Goal: Check status: Check status

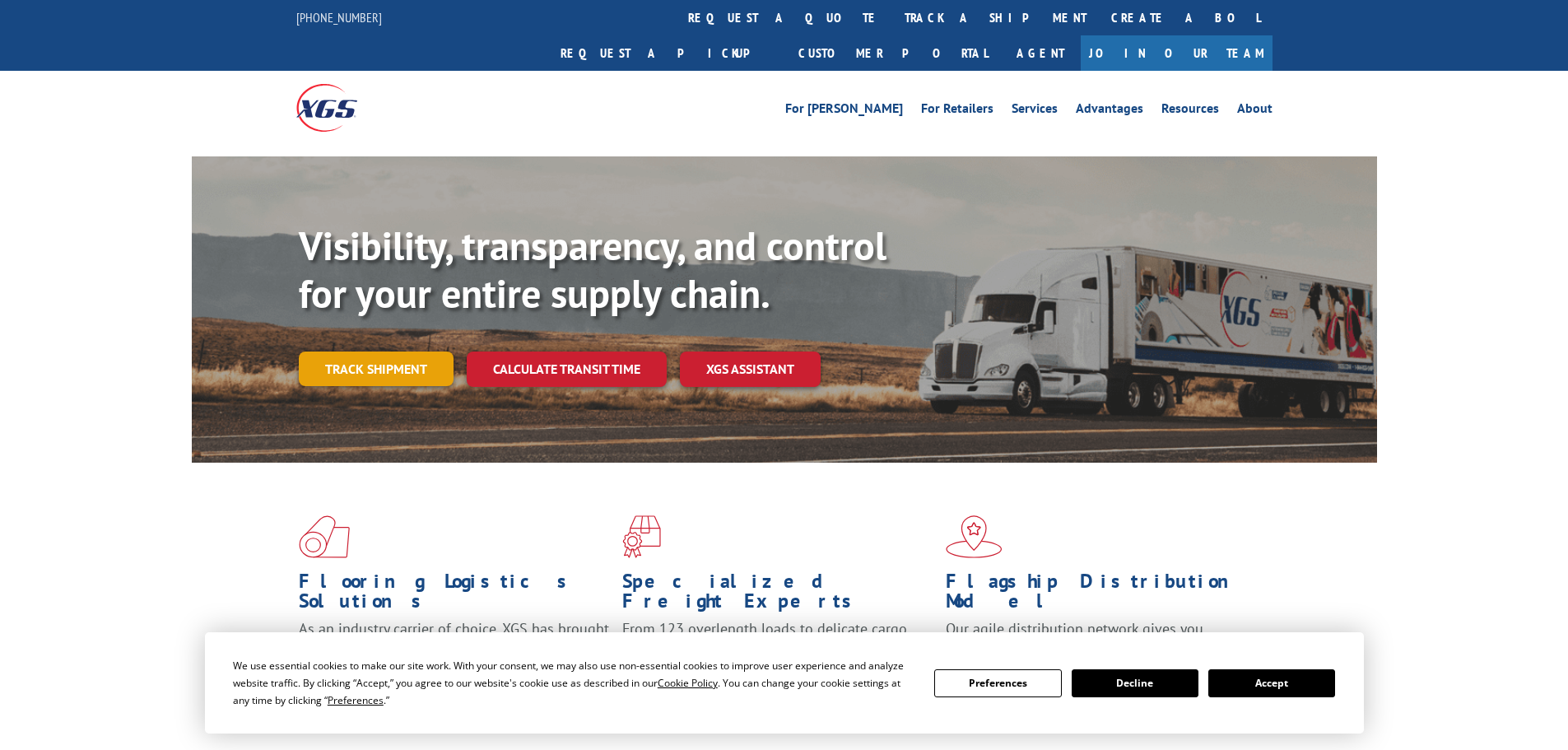
click at [385, 351] on link "Track shipment" at bounding box center [376, 368] width 155 height 34
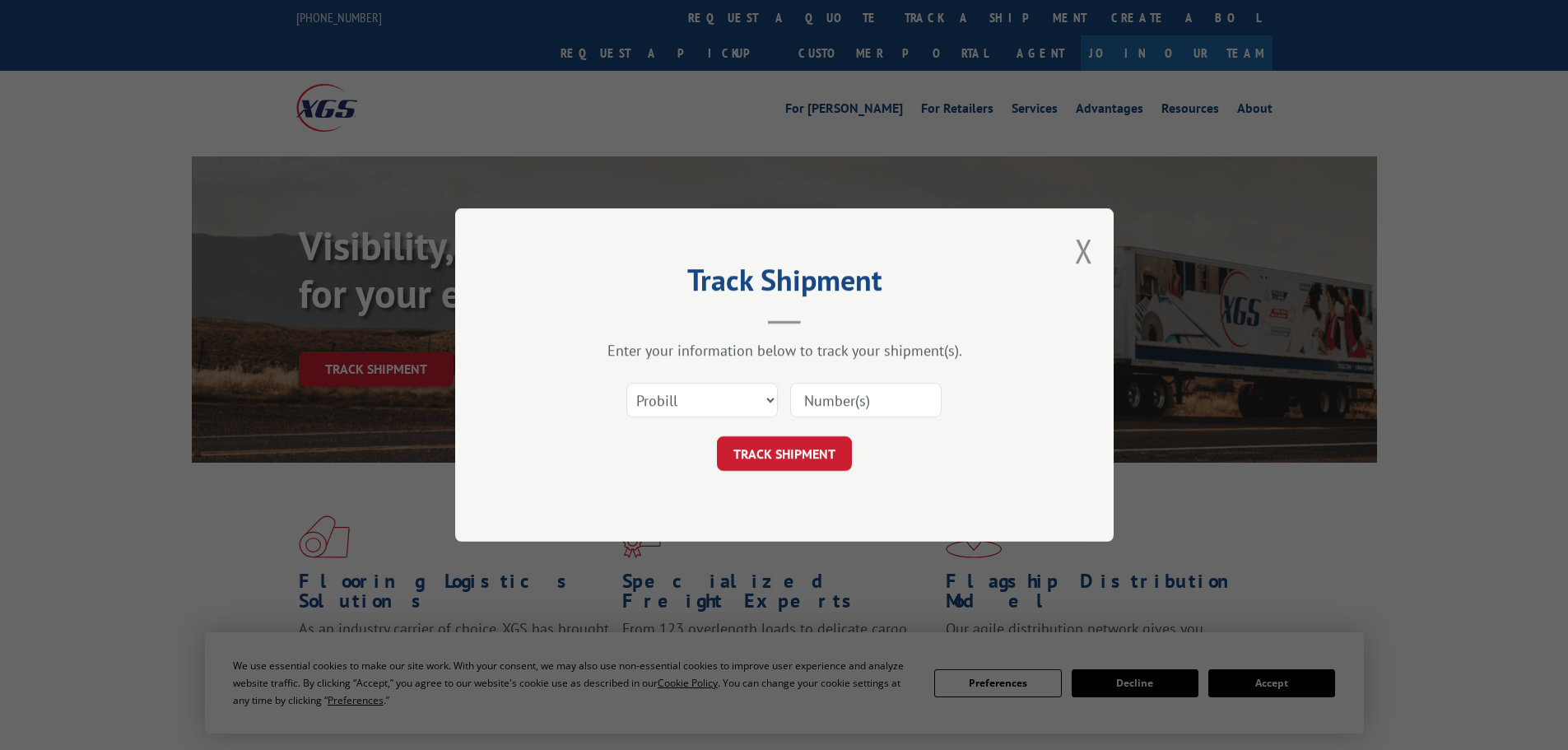
click at [848, 400] on input at bounding box center [866, 400] width 151 height 34
paste input "479819804220"
type input "479819804220"
click at [816, 450] on button "TRACK SHIPMENT" at bounding box center [784, 453] width 135 height 34
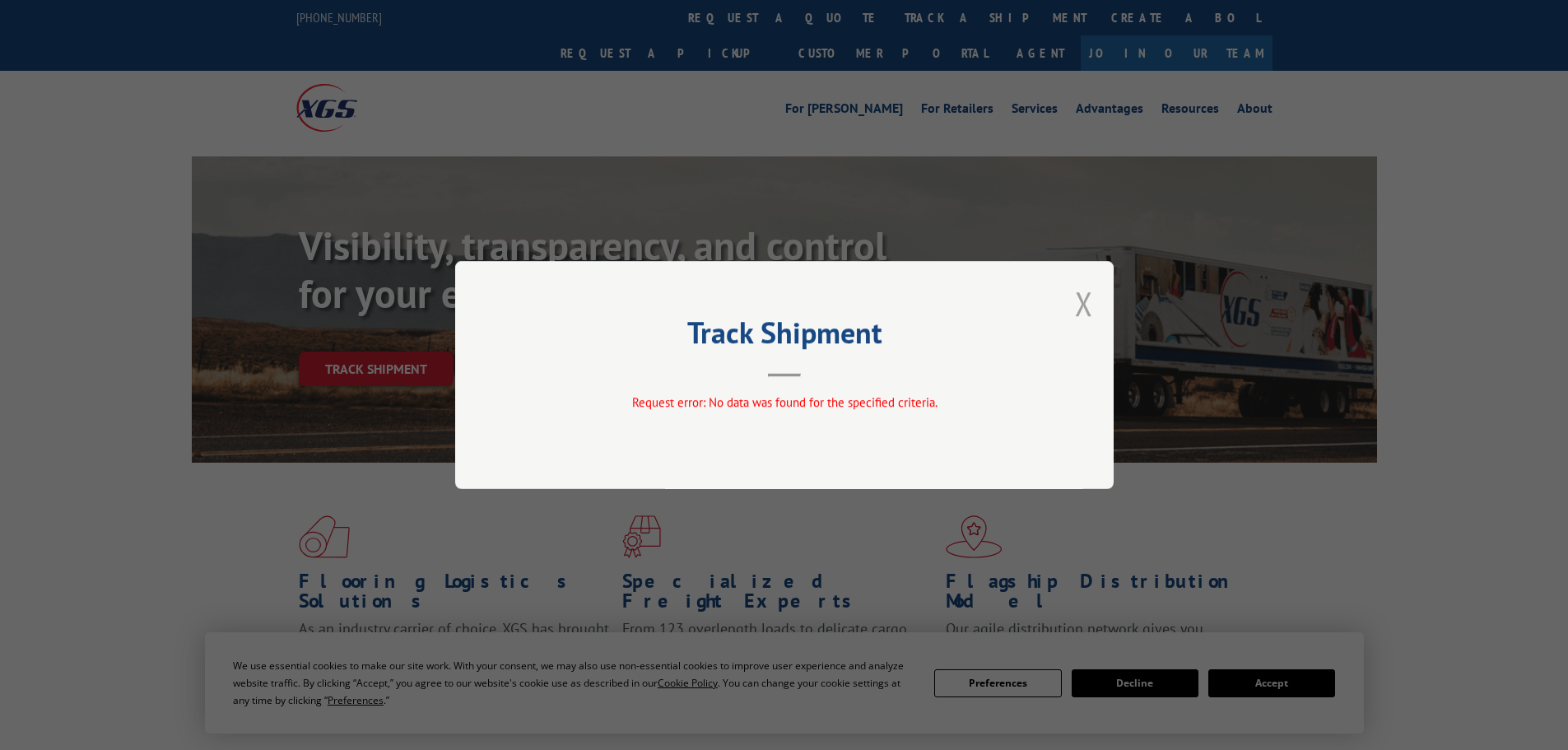
click at [1093, 300] on button "Close modal" at bounding box center [1083, 303] width 18 height 44
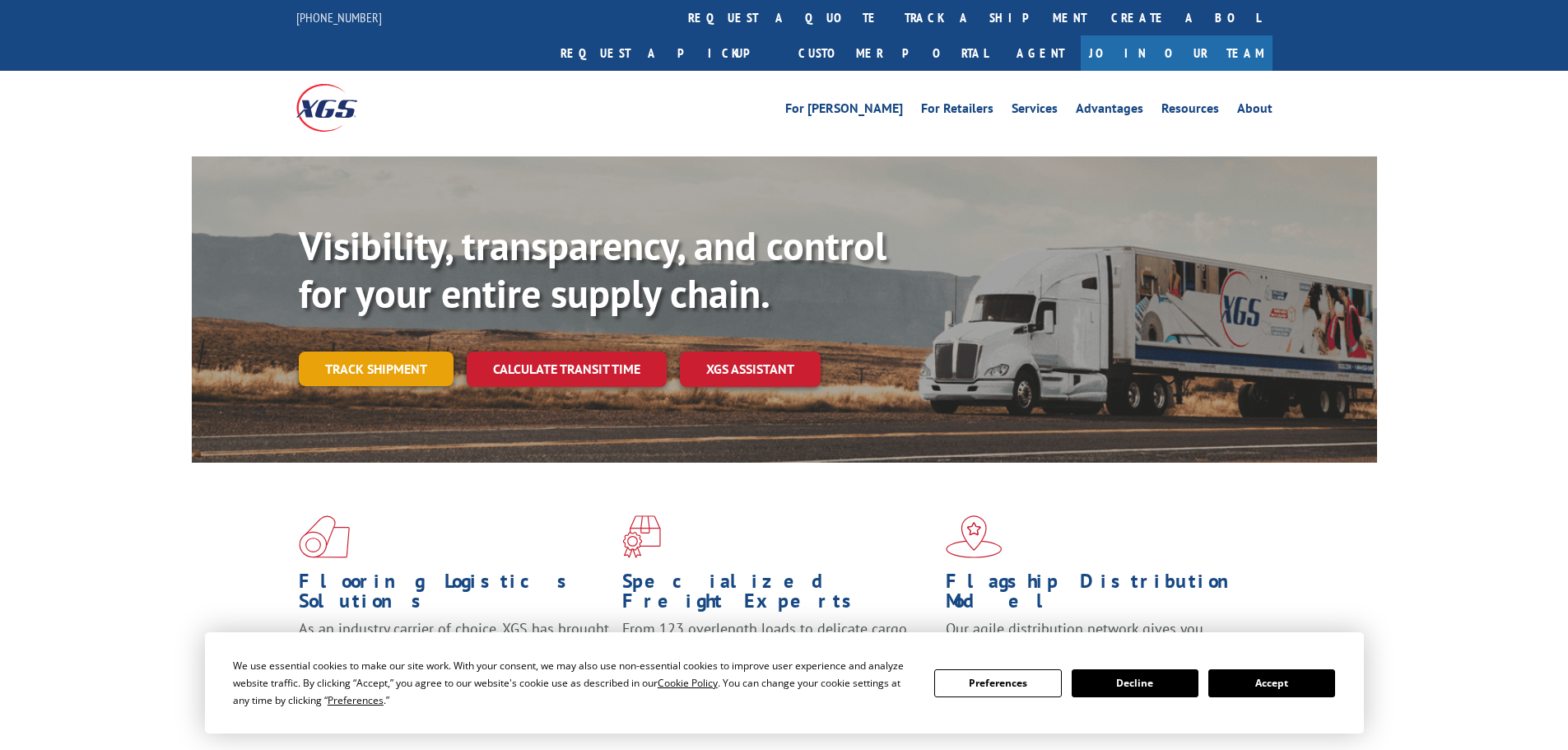
click at [356, 351] on link "Track shipment" at bounding box center [376, 368] width 155 height 34
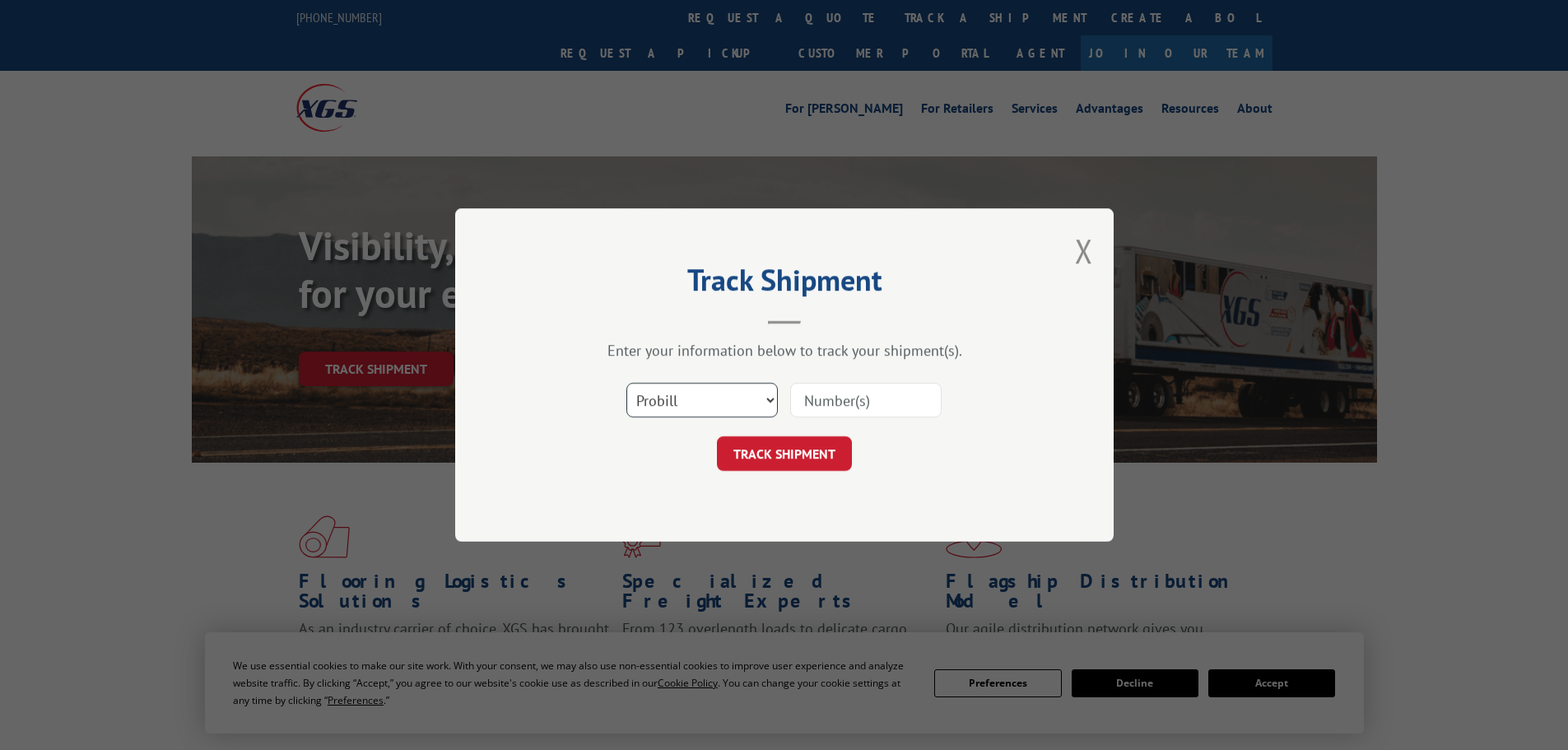
click at [698, 399] on select "Select category... Probill BOL PO" at bounding box center [702, 400] width 151 height 34
select select "bol"
click at [627, 383] on select "Select category... Probill BOL PO" at bounding box center [702, 400] width 151 height 34
click at [836, 405] on input at bounding box center [866, 400] width 151 height 34
paste input "479819804220"
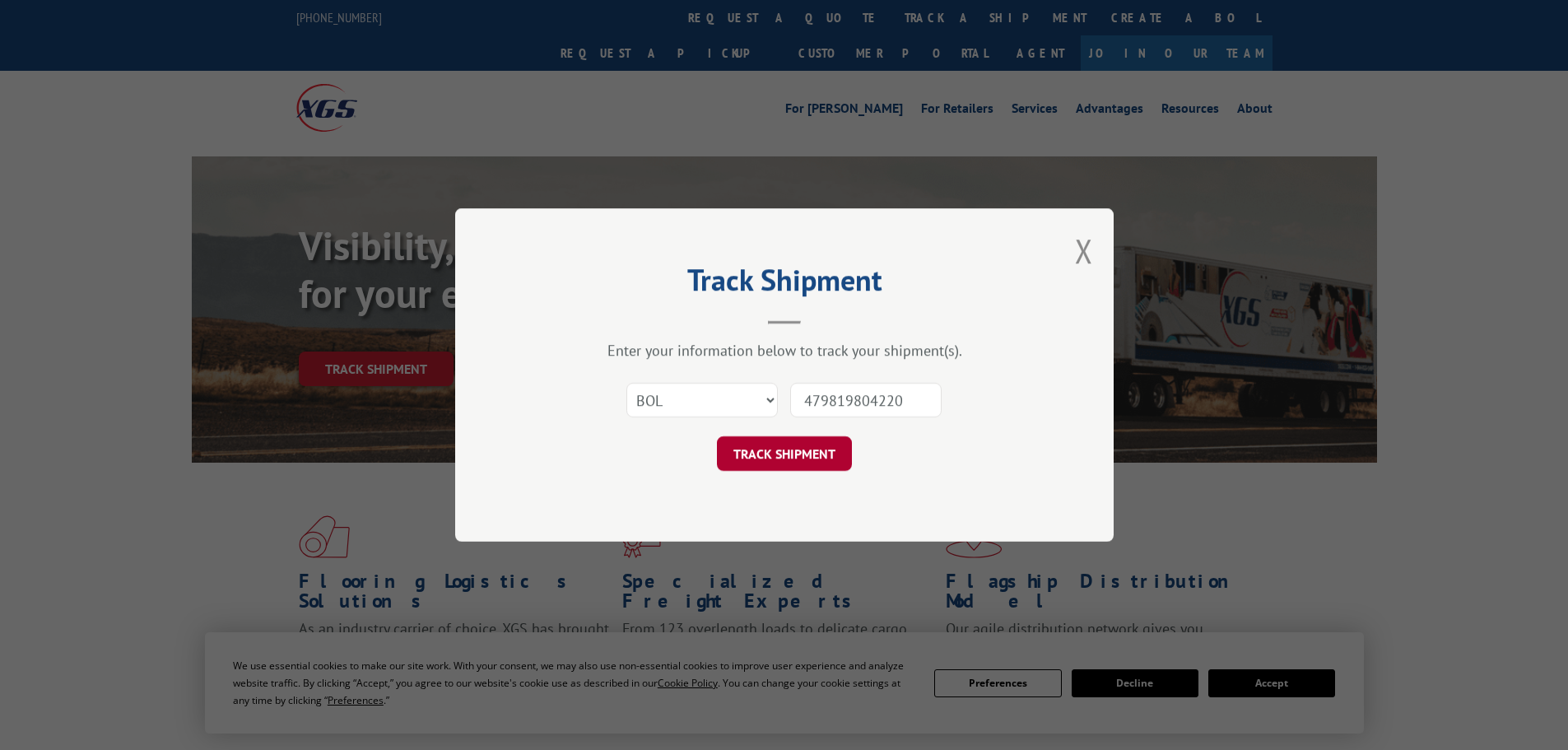
type input "479819804220"
click at [819, 458] on button "TRACK SHIPMENT" at bounding box center [784, 453] width 135 height 34
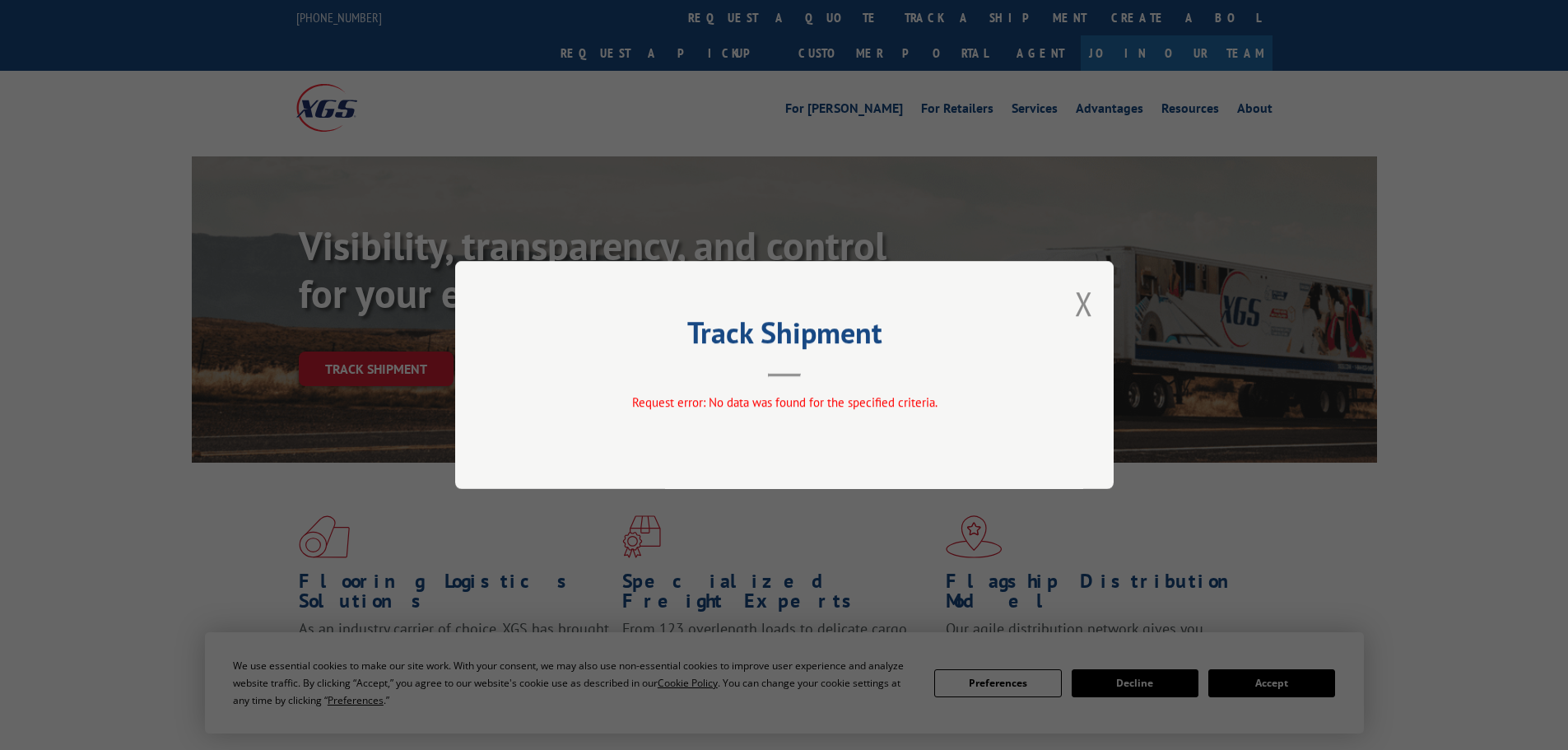
click at [1093, 292] on div "Track Shipment Request error: No data was found for the specified criteria." at bounding box center [784, 375] width 658 height 228
click at [1079, 301] on button "Close modal" at bounding box center [1083, 303] width 18 height 44
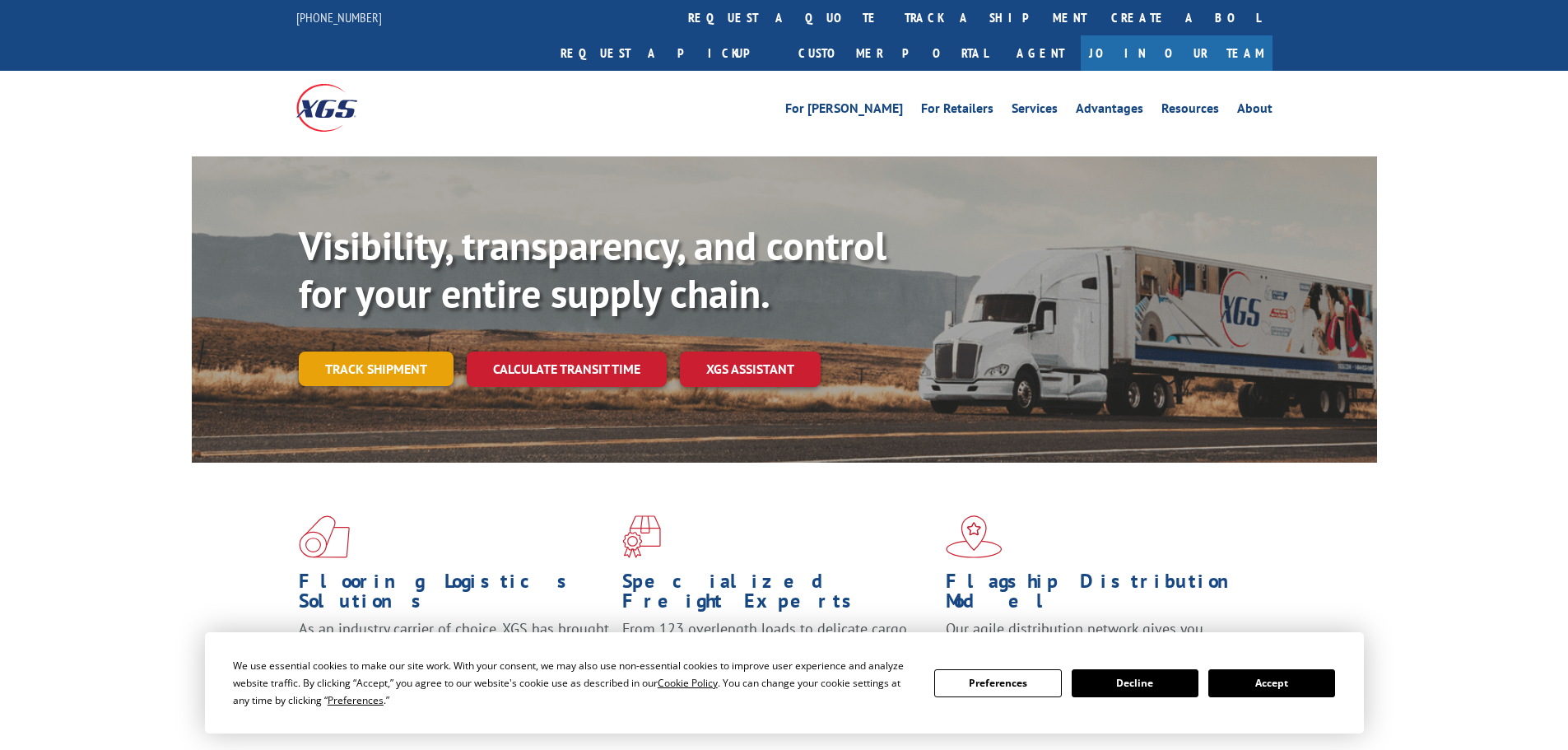
click at [407, 351] on link "Track shipment" at bounding box center [376, 368] width 155 height 34
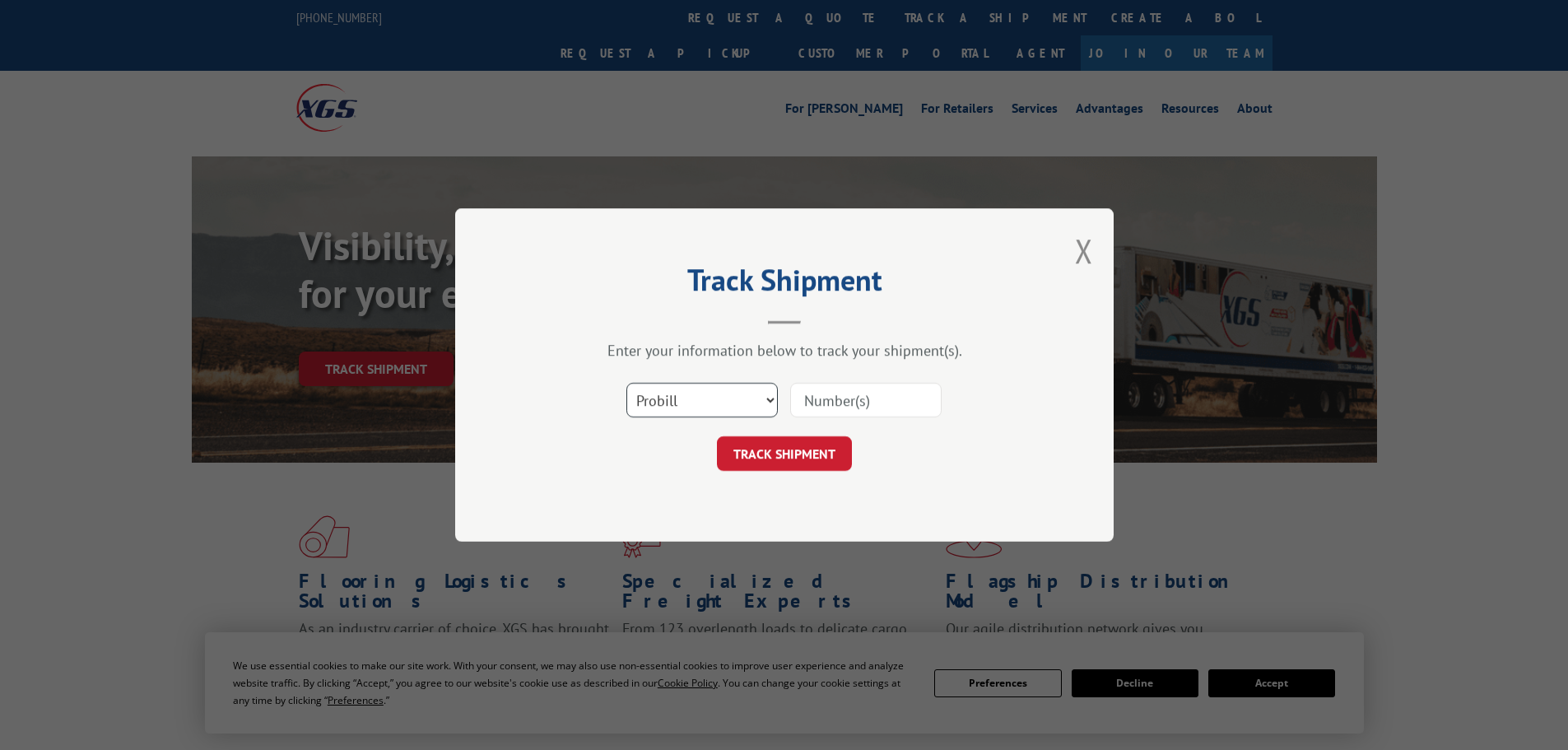
click at [708, 403] on select "Select category... Probill BOL PO" at bounding box center [702, 400] width 151 height 34
select select "po"
click at [627, 383] on select "Select category... Probill BOL PO" at bounding box center [702, 400] width 151 height 34
click at [833, 406] on input at bounding box center [866, 400] width 151 height 34
type input "PO328893"
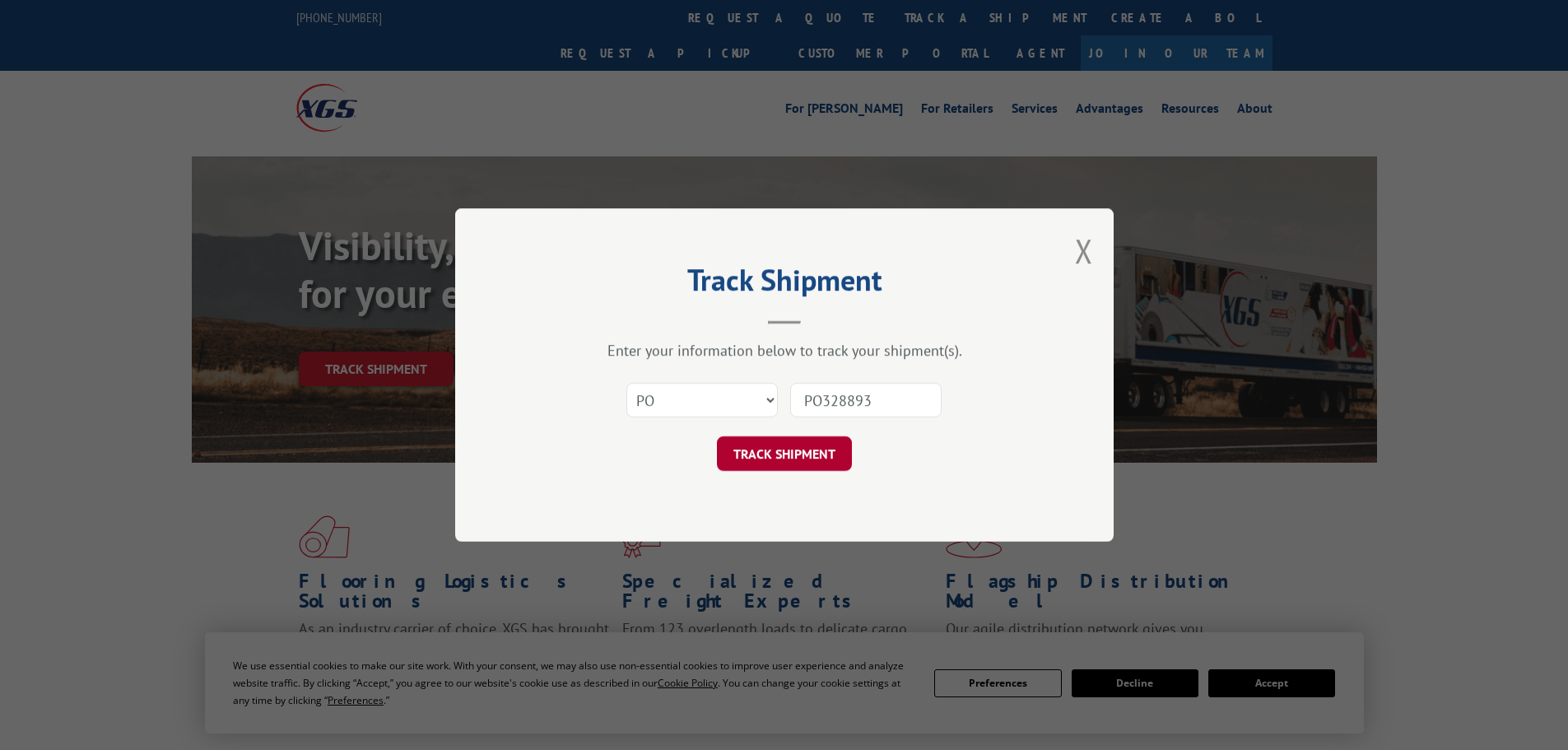
click at [765, 446] on button "TRACK SHIPMENT" at bounding box center [784, 453] width 135 height 34
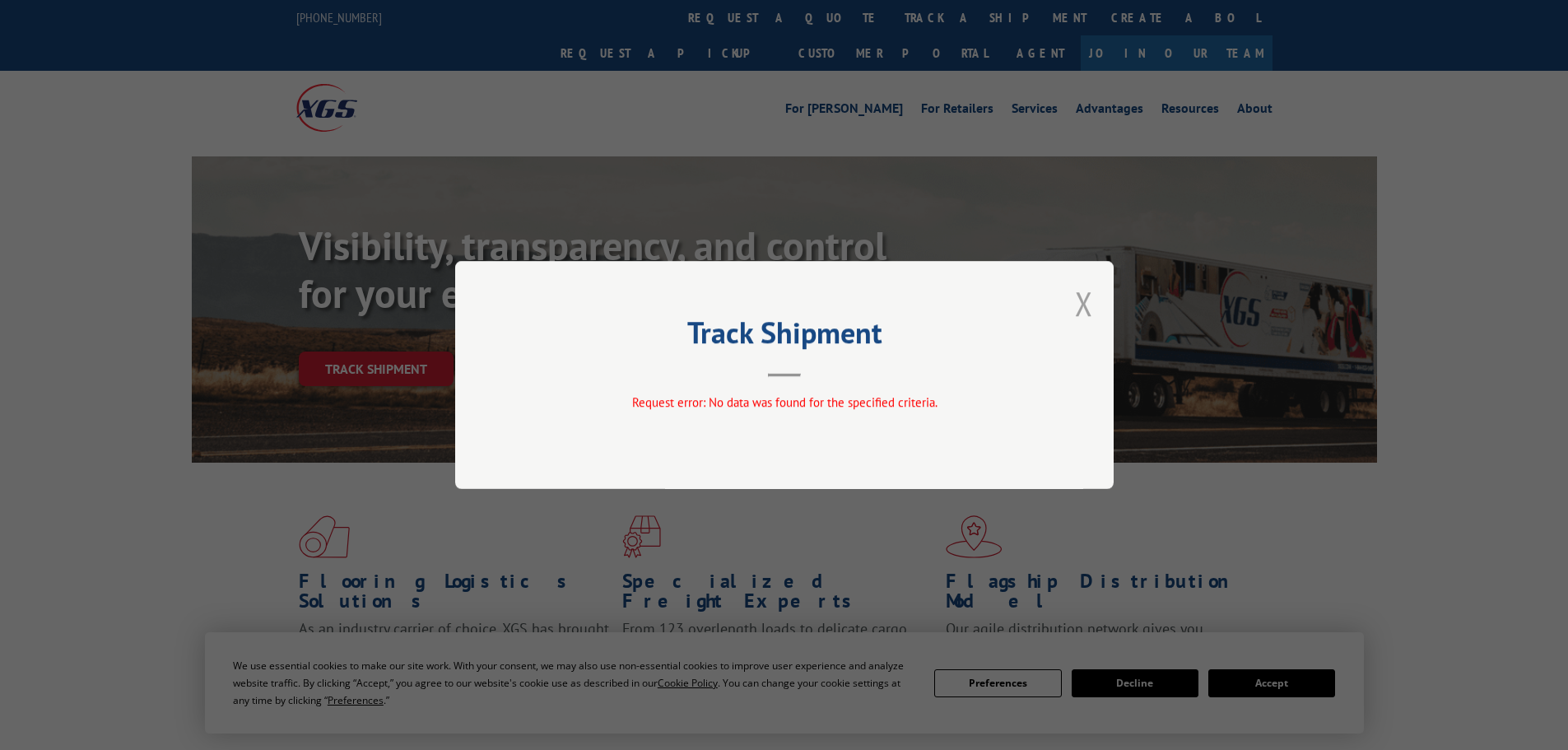
click at [1085, 300] on button "Close modal" at bounding box center [1083, 303] width 18 height 44
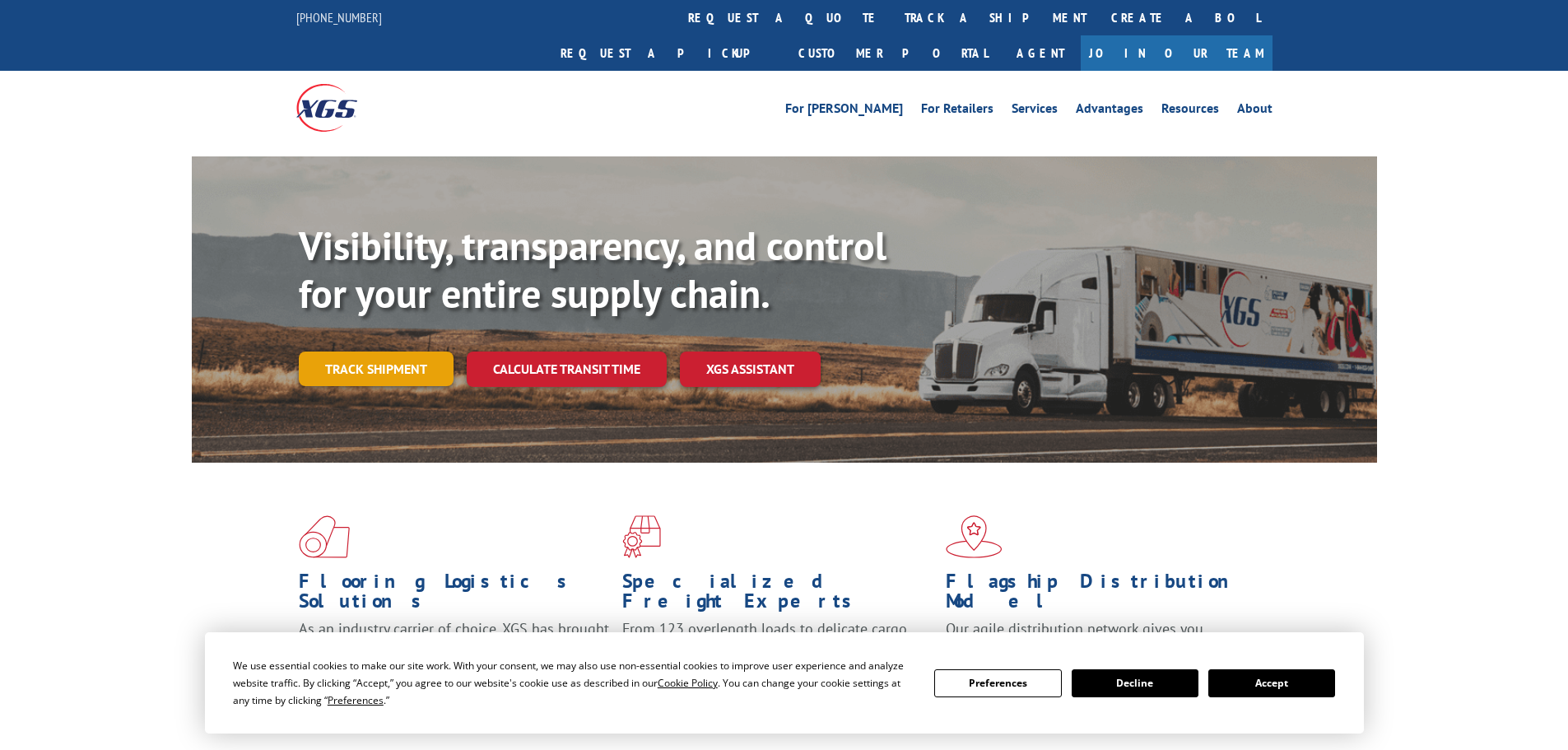
click at [430, 351] on link "Track shipment" at bounding box center [376, 368] width 155 height 34
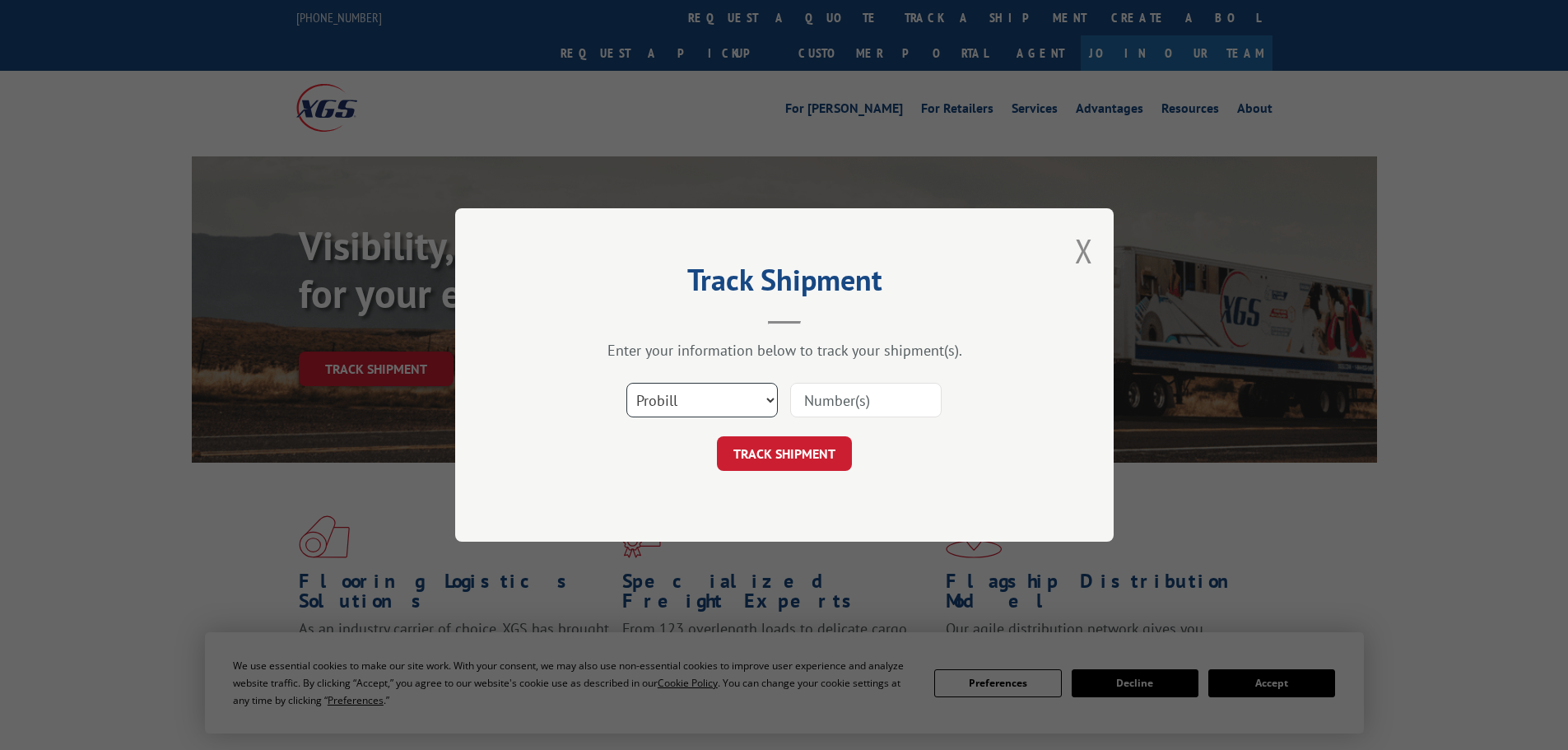
click at [729, 402] on select "Select category... Probill BOL PO" at bounding box center [702, 400] width 151 height 34
select select "po"
click at [627, 383] on select "Select category... Probill BOL PO" at bounding box center [702, 400] width 151 height 34
click at [921, 404] on input at bounding box center [866, 400] width 151 height 34
paste input "479819804220"
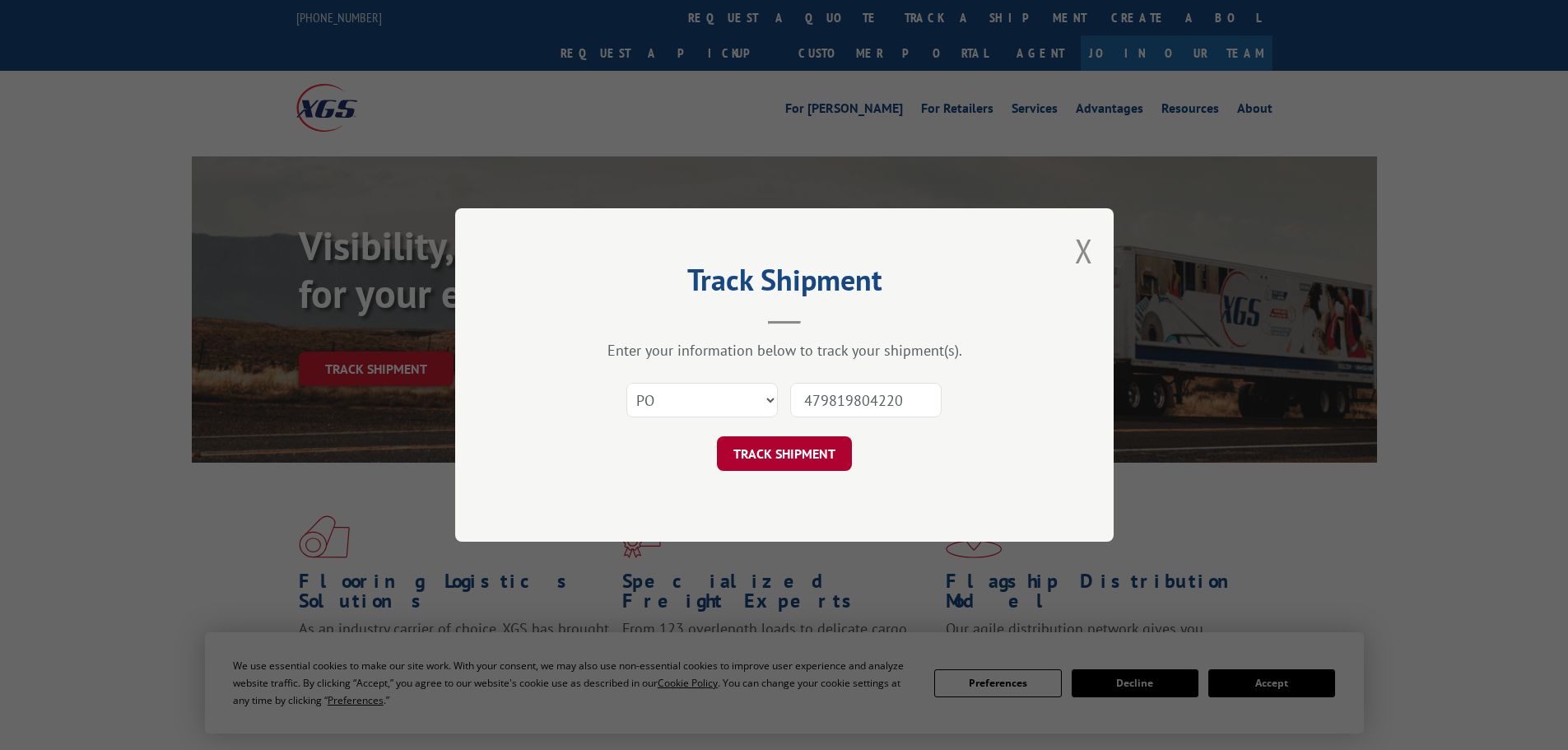
type input "479819804220"
click at [809, 453] on button "TRACK SHIPMENT" at bounding box center [784, 453] width 135 height 34
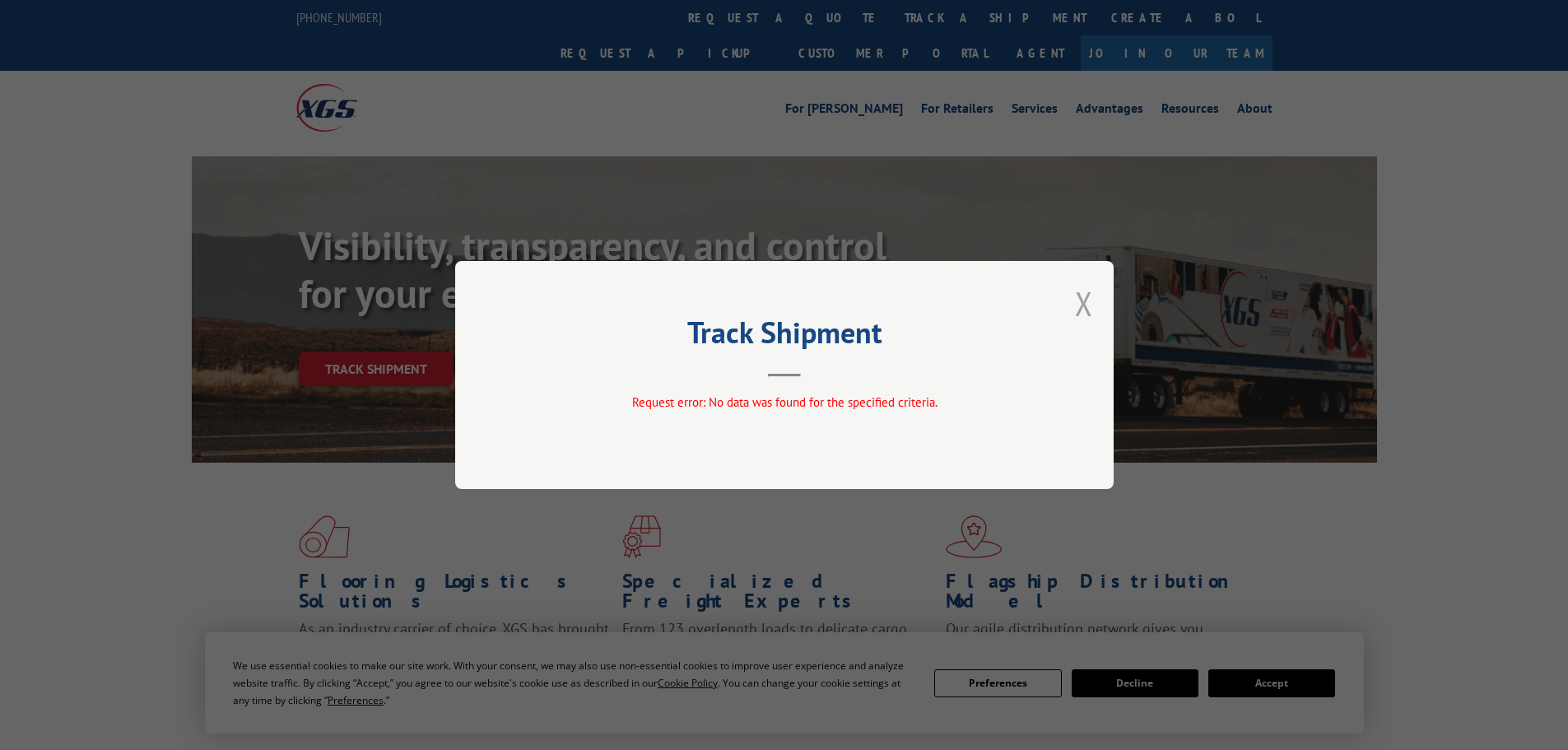
click at [1084, 300] on button "Close modal" at bounding box center [1083, 303] width 18 height 44
